Goal: Task Accomplishment & Management: Use online tool/utility

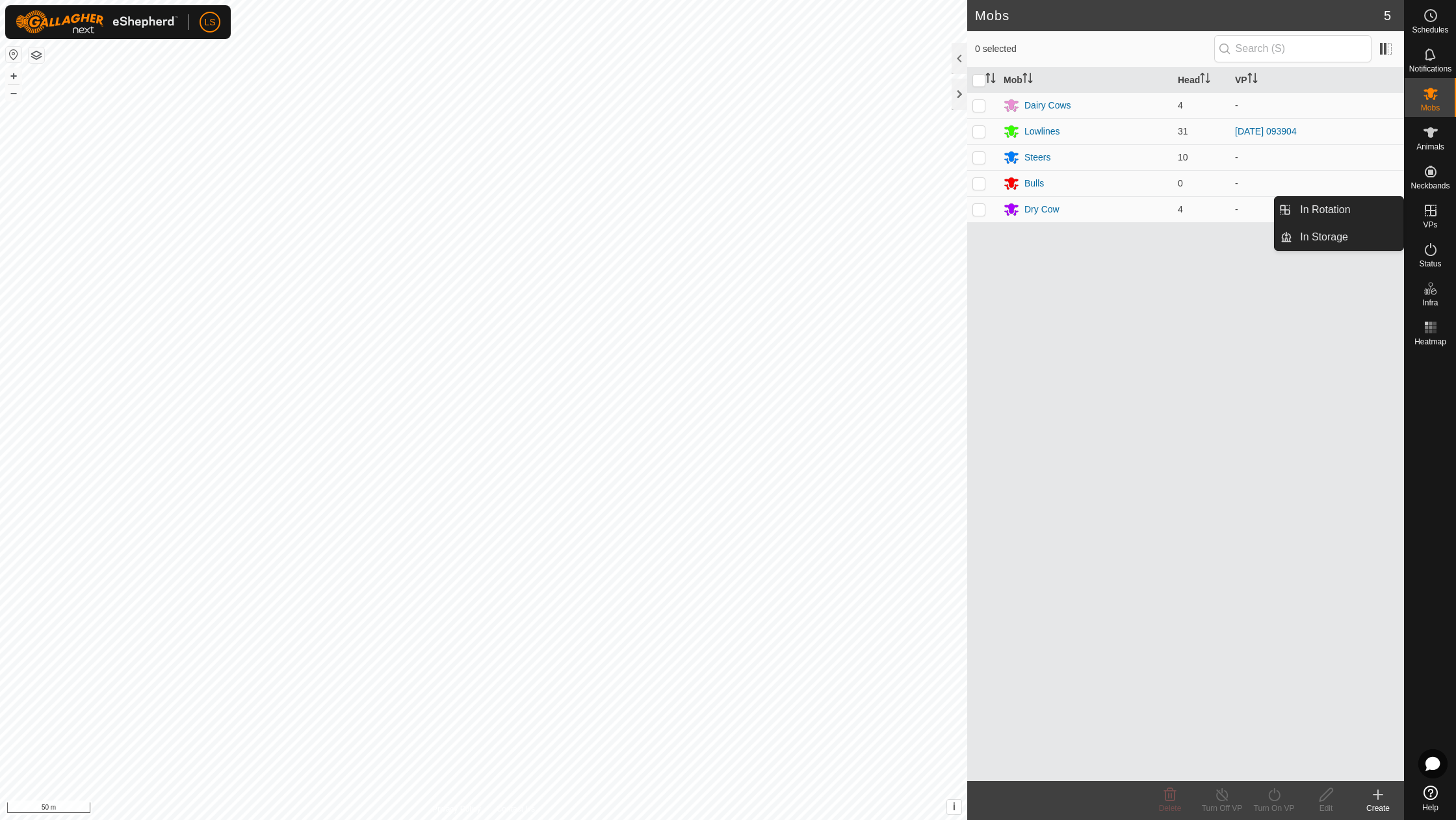
click at [1437, 208] on icon at bounding box center [1430, 210] width 15 height 15
click at [1371, 210] on link "In Rotation" at bounding box center [1348, 209] width 111 height 26
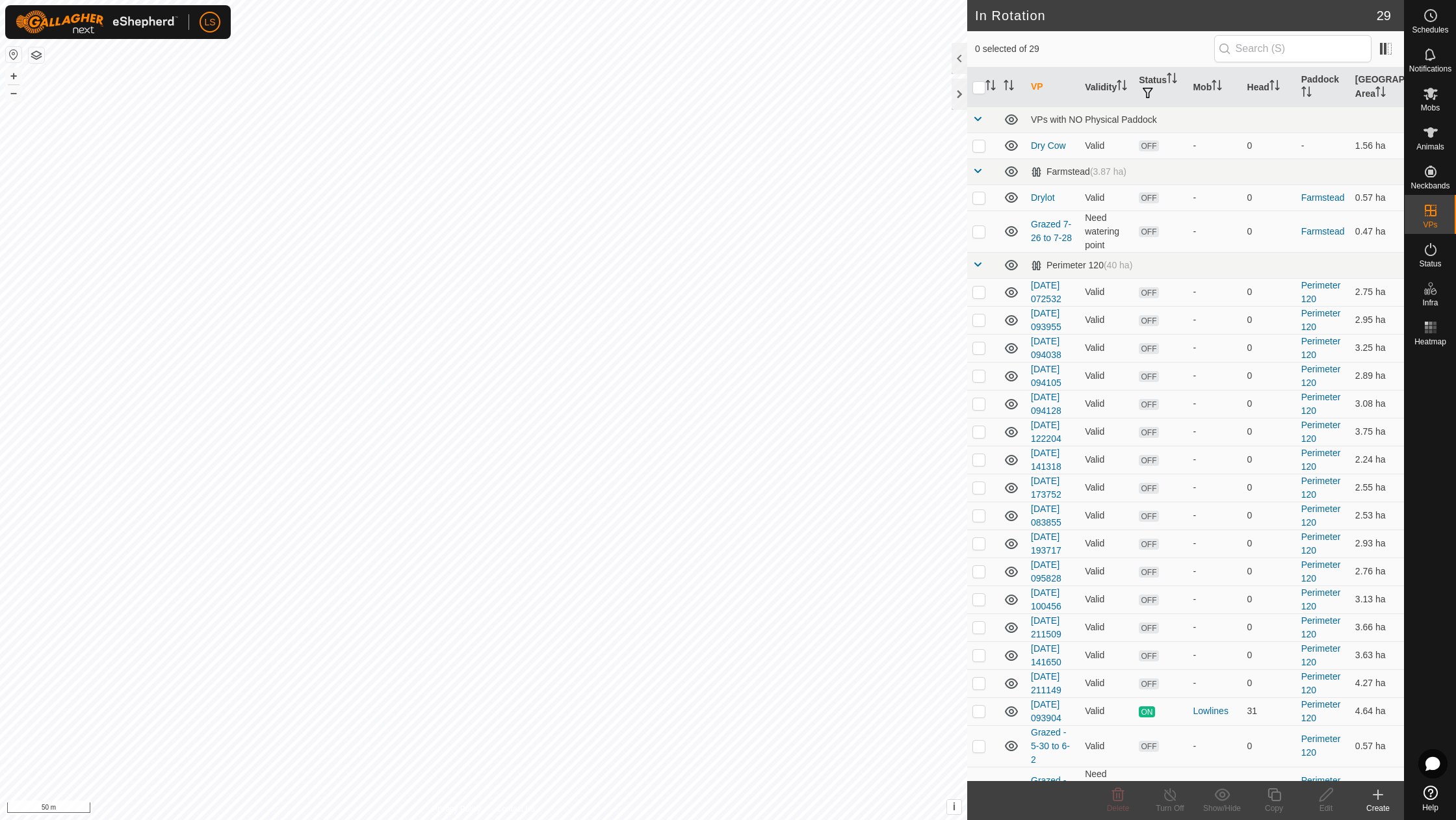
click at [1378, 795] on icon at bounding box center [1378, 795] width 9 height 0
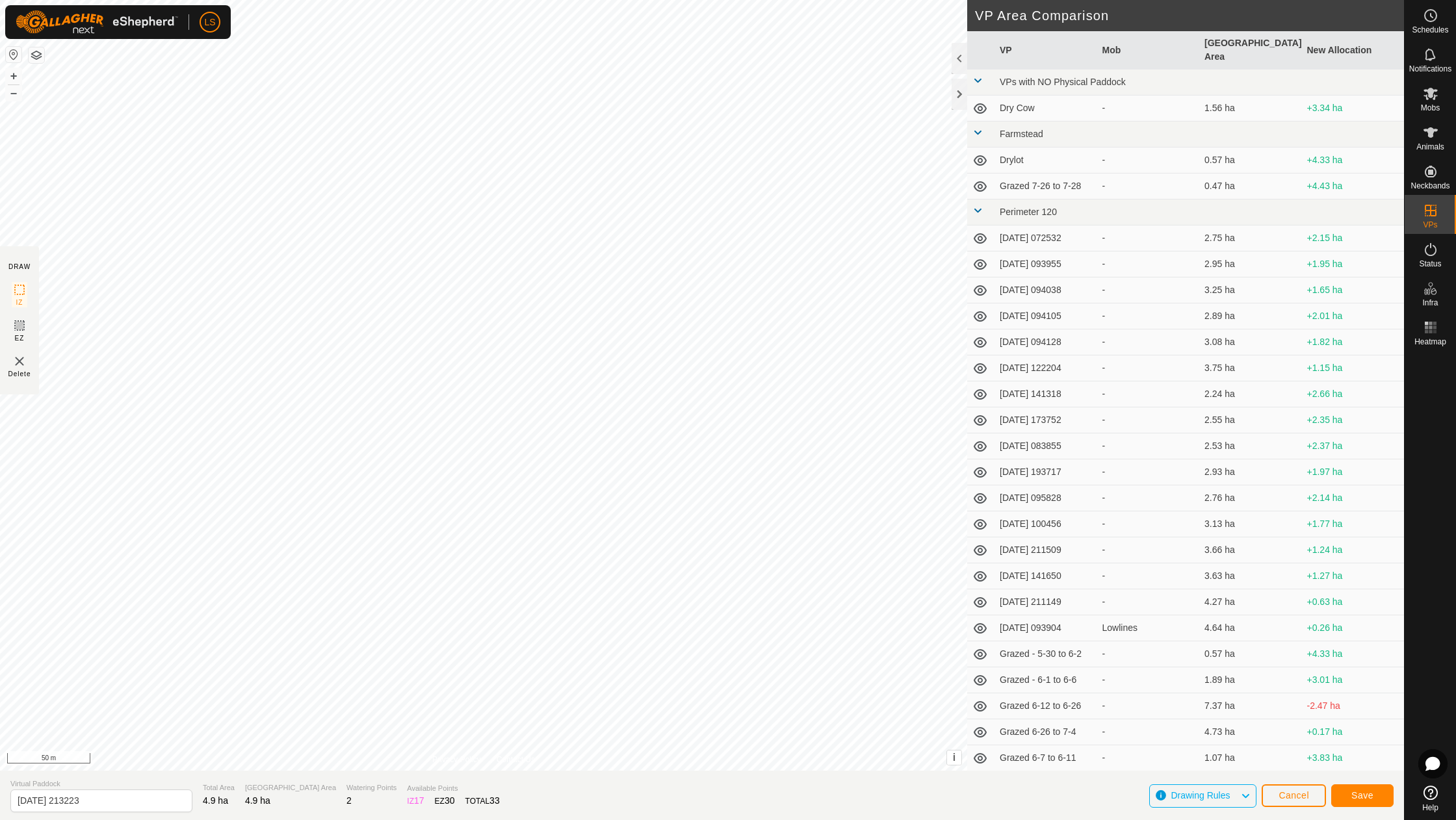
click at [1363, 791] on span "Save" at bounding box center [1362, 795] width 22 height 11
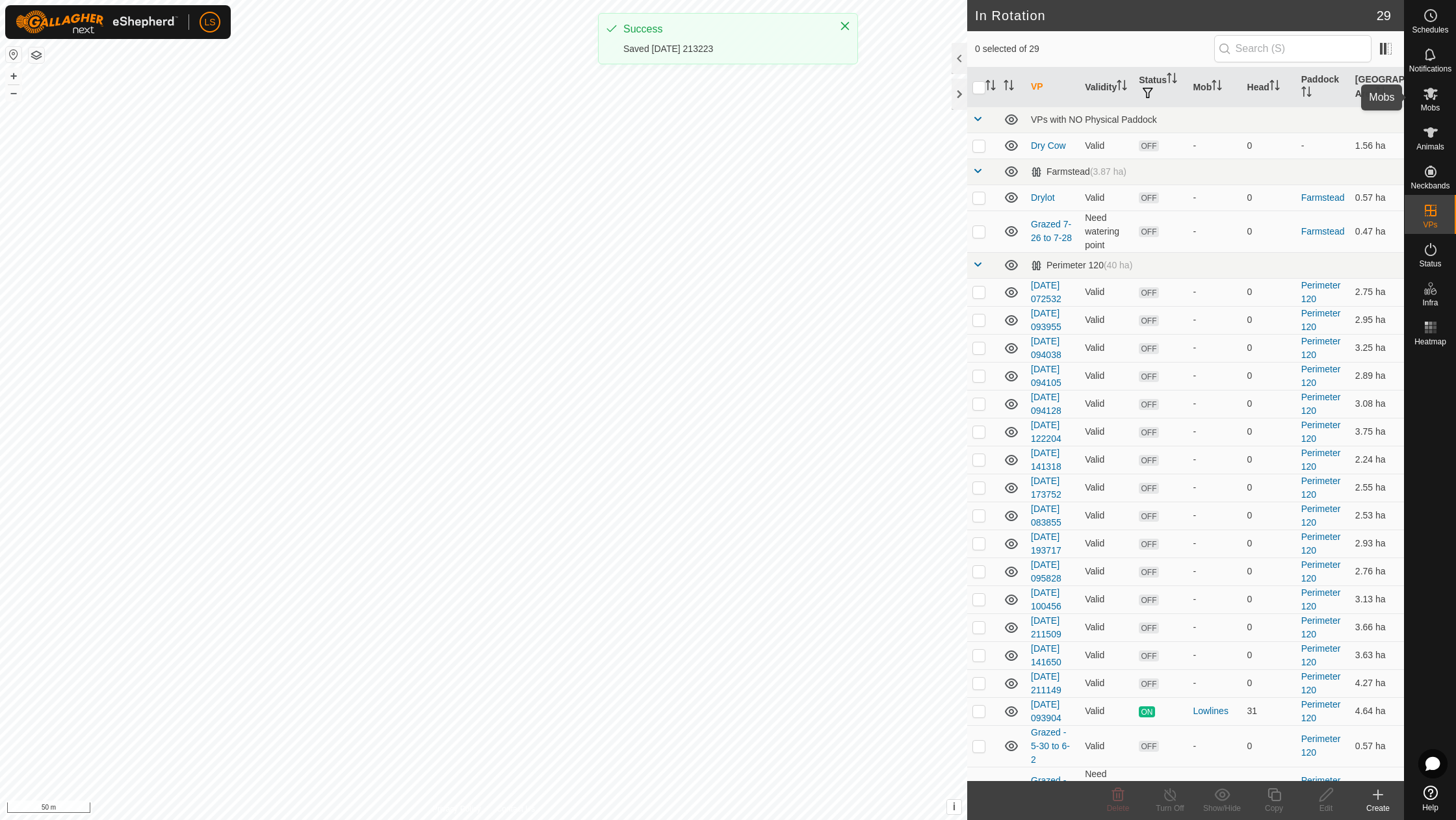
click at [1426, 96] on icon at bounding box center [1430, 94] width 14 height 13
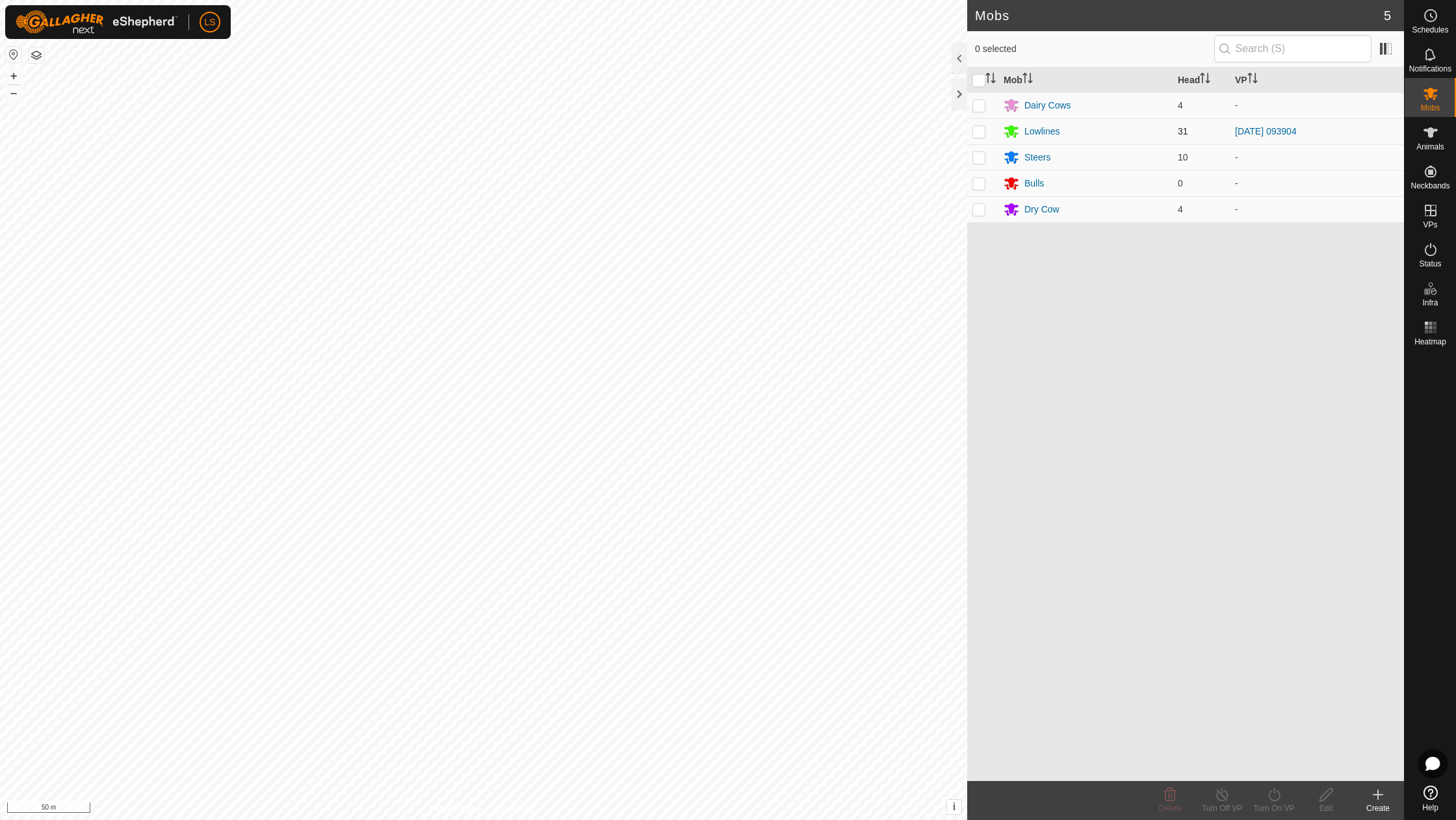
click at [978, 130] on p-checkbox at bounding box center [979, 131] width 13 height 11
checkbox input "true"
click at [1276, 797] on icon at bounding box center [1274, 794] width 16 height 15
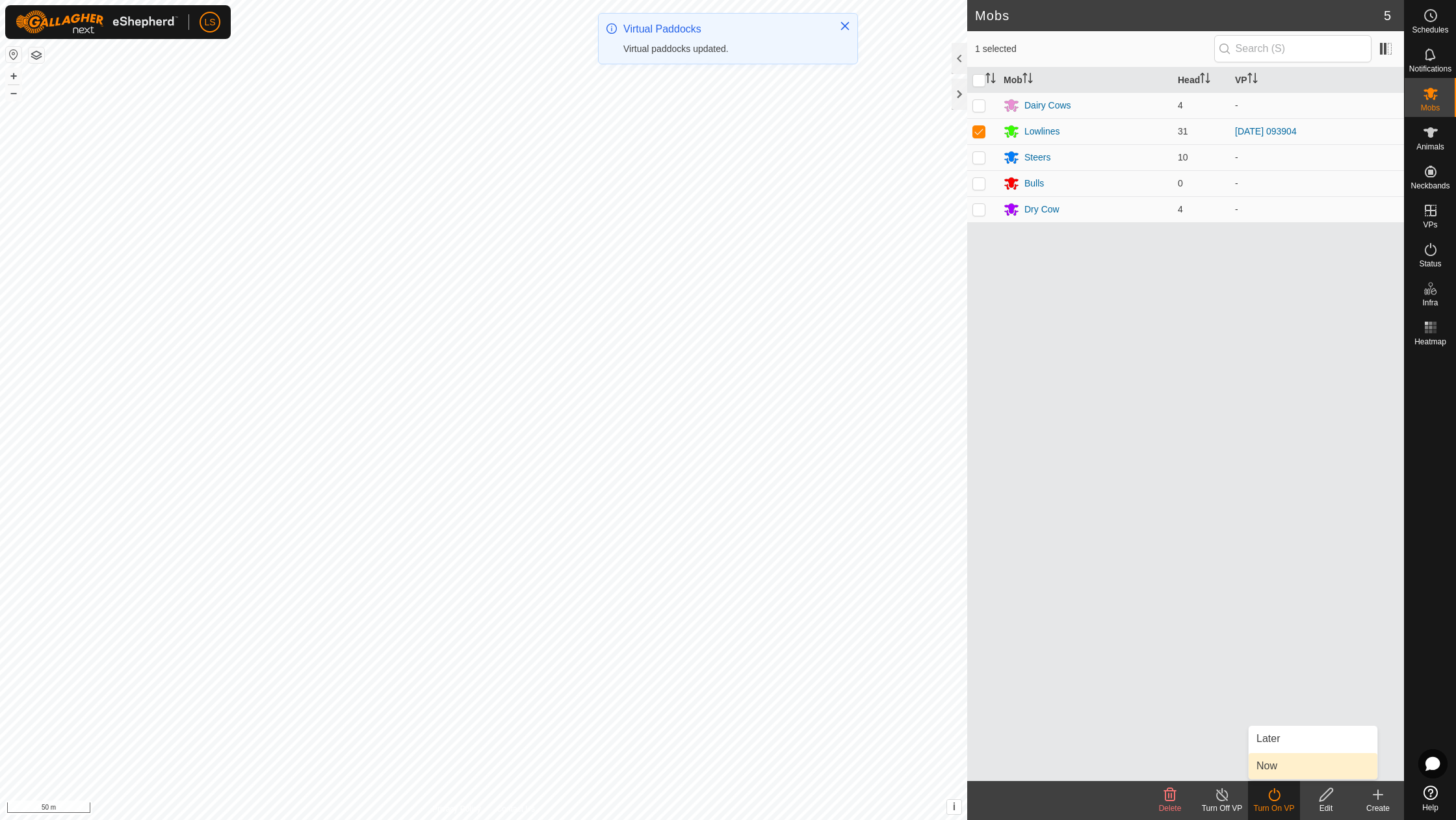
click at [1278, 768] on link "Now" at bounding box center [1312, 765] width 128 height 26
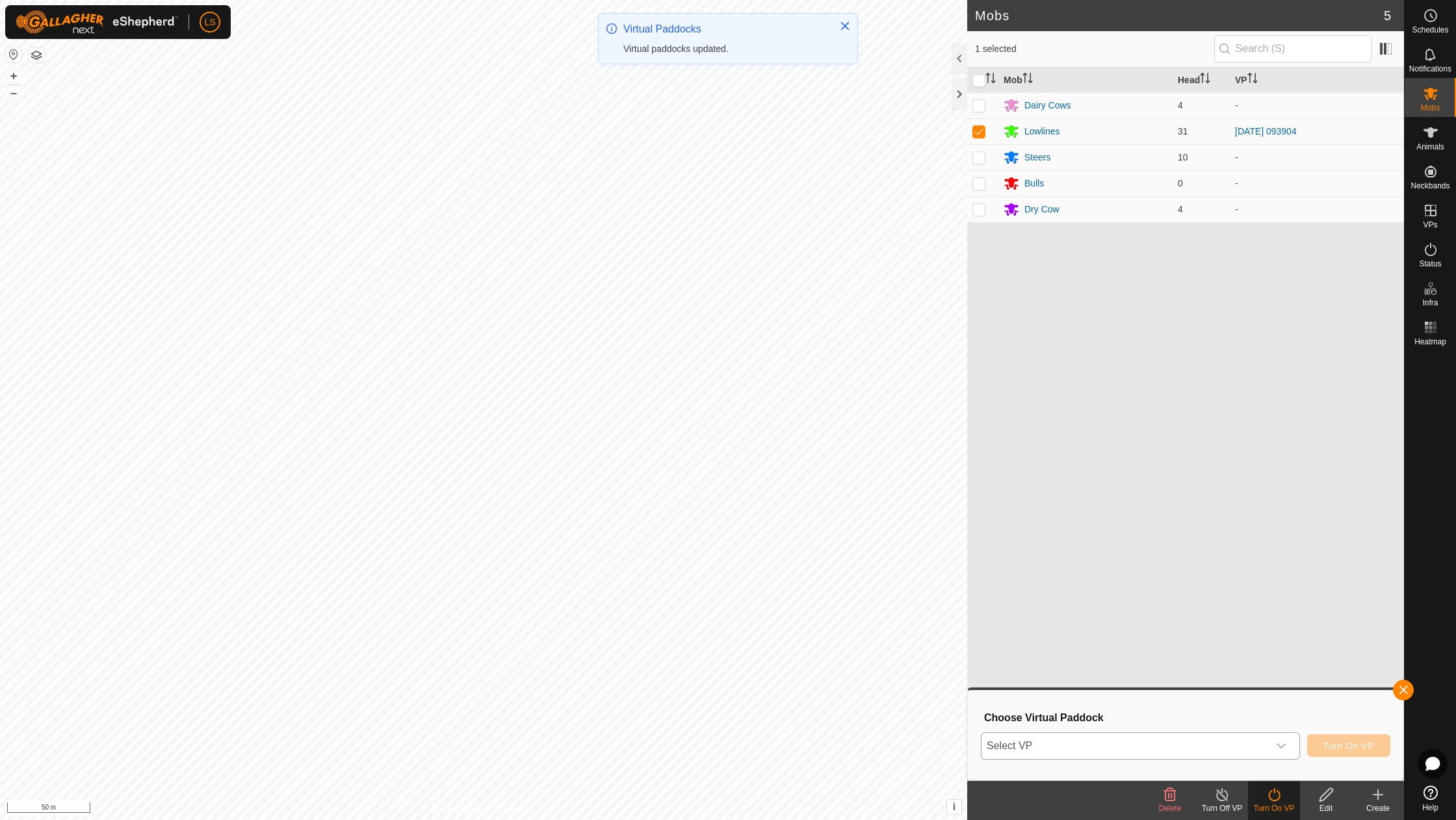
click at [1274, 746] on div "dropdown trigger" at bounding box center [1281, 746] width 26 height 26
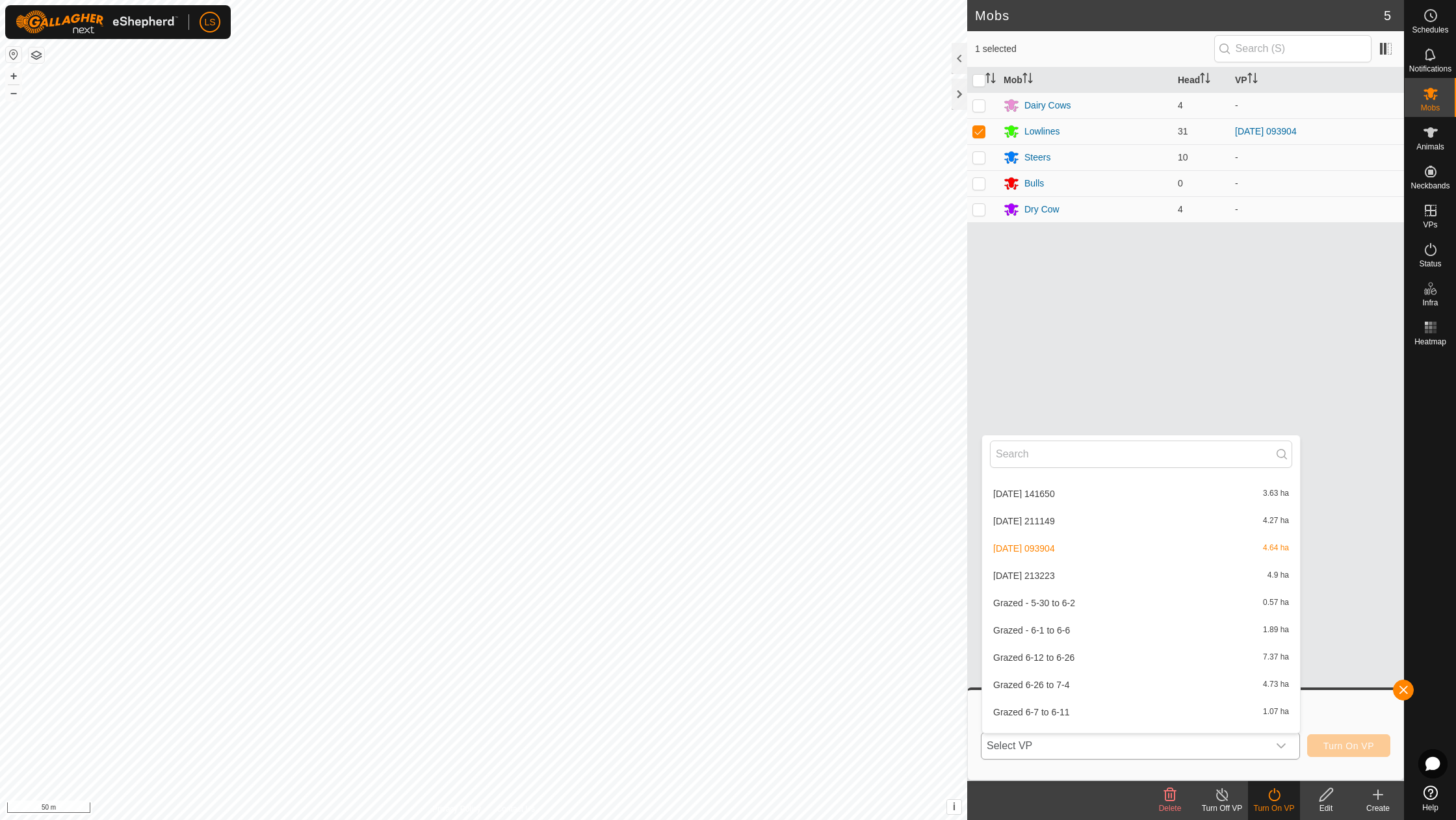
scroll to position [520, 0]
click at [1044, 562] on li "[DATE] 213223 4.9 ha" at bounding box center [1141, 573] width 318 height 26
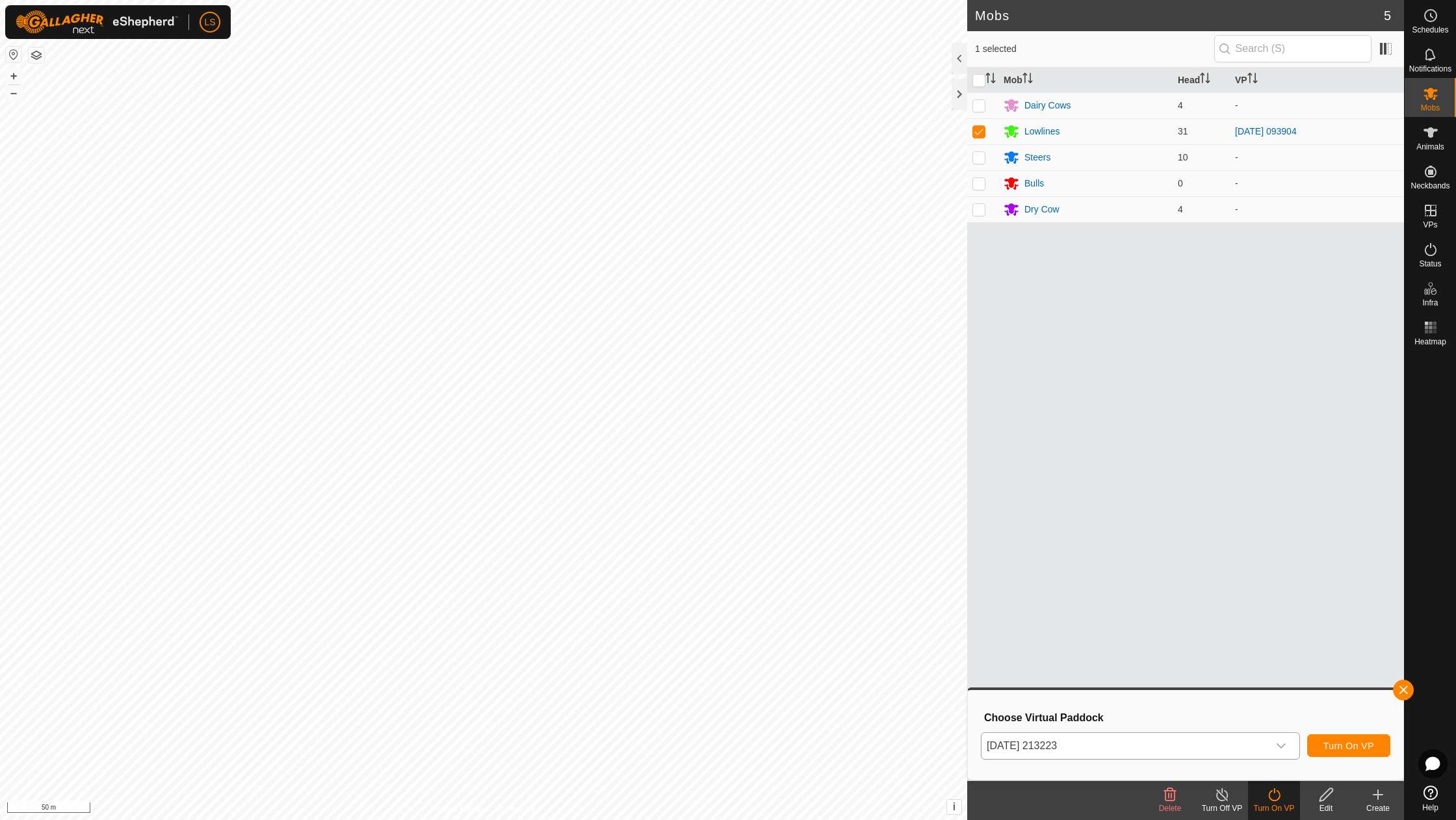
click at [1345, 744] on span "Turn On VP" at bounding box center [1349, 746] width 51 height 11
